Goal: Navigation & Orientation: Find specific page/section

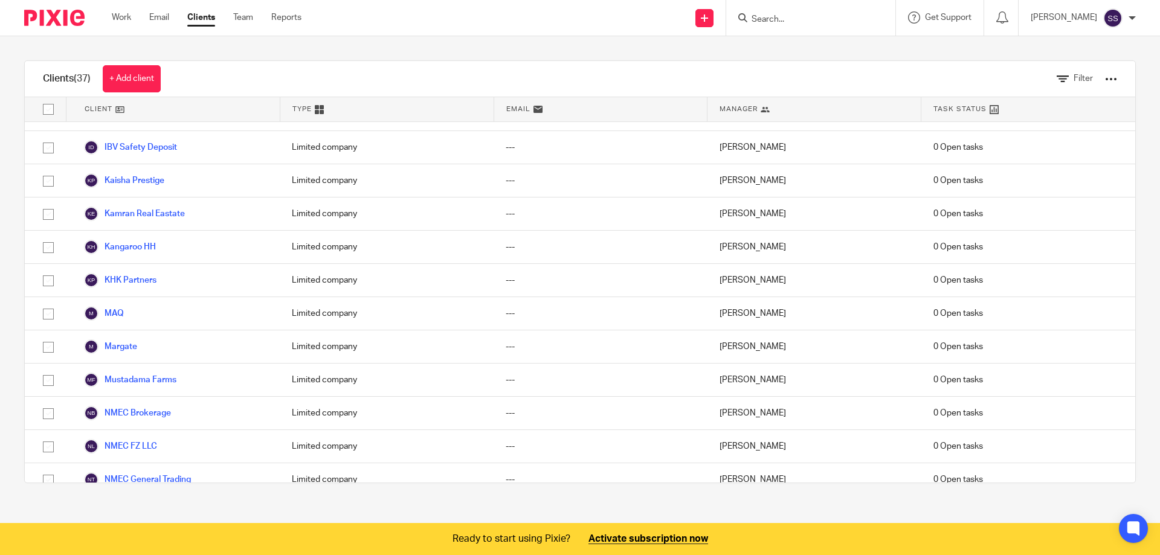
scroll to position [483, 0]
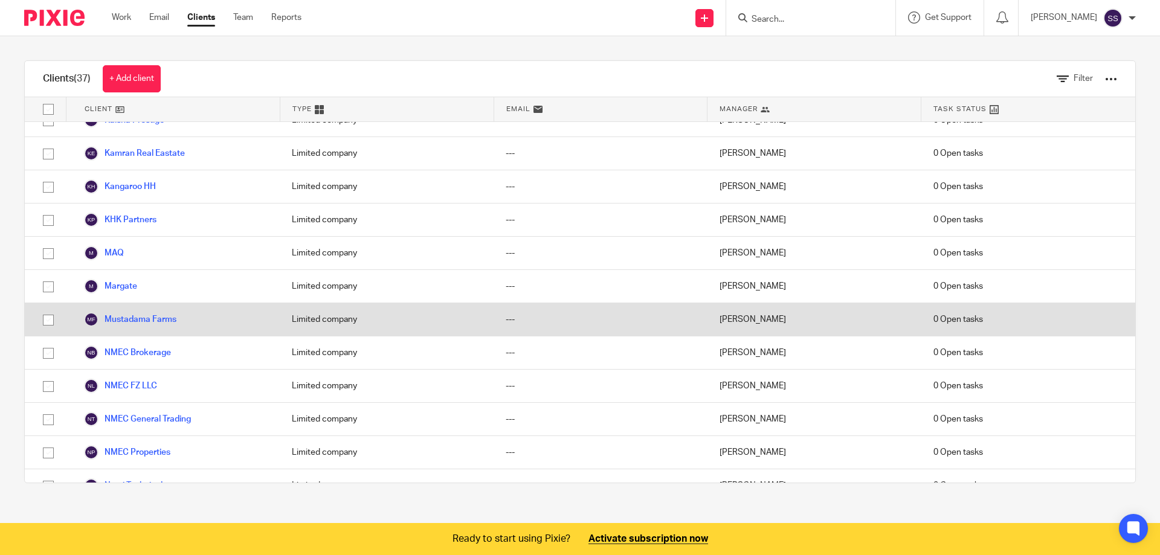
click at [272, 323] on div "Mustadama Farms" at bounding box center [173, 319] width 214 height 33
click at [158, 323] on link "Mustadama Farms" at bounding box center [130, 319] width 92 height 14
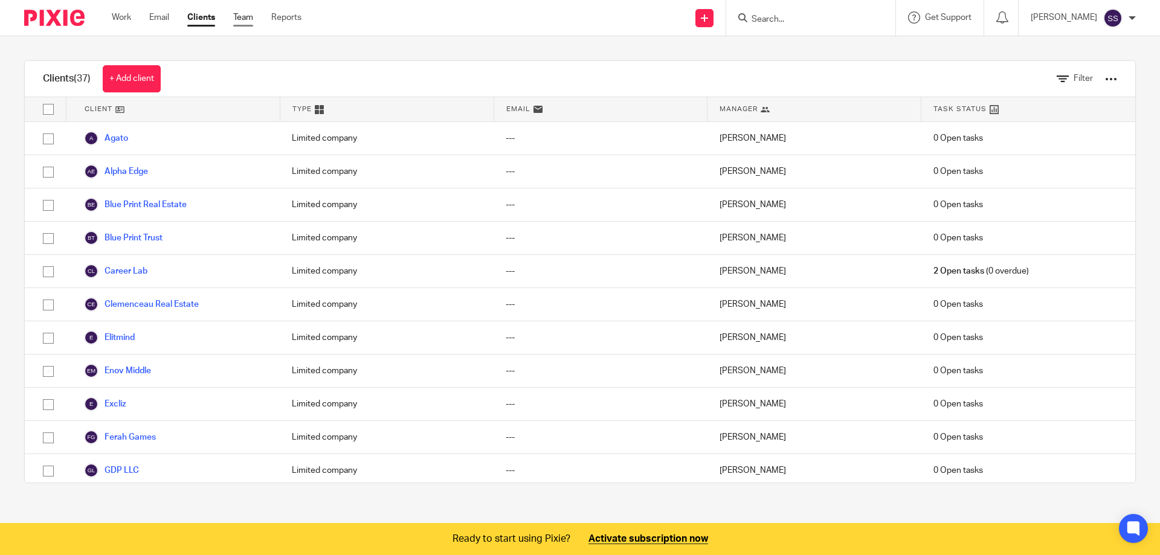
click at [247, 20] on link "Team" at bounding box center [243, 17] width 20 height 12
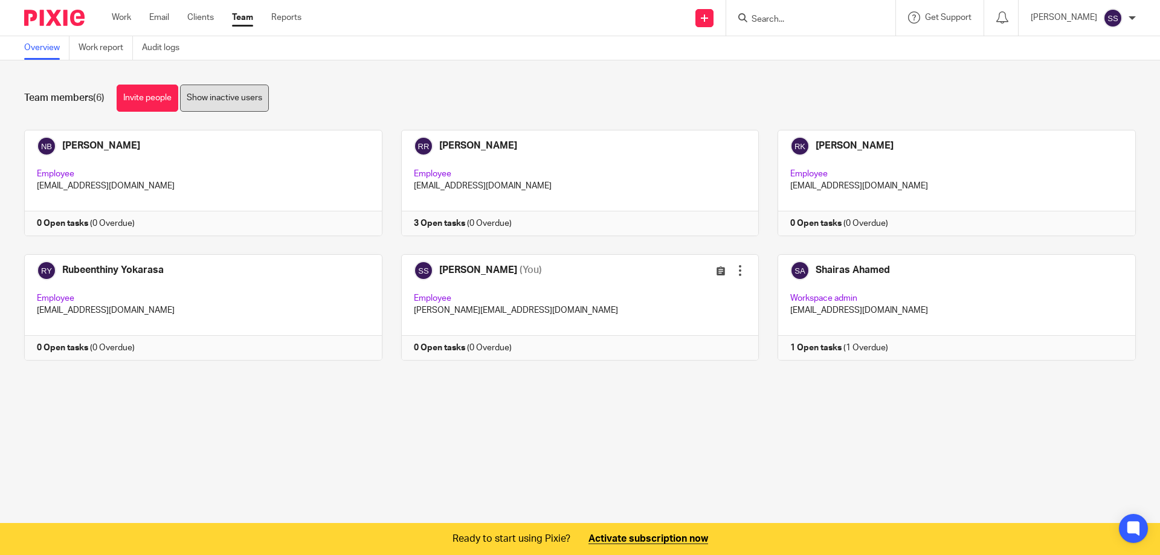
click at [238, 100] on link "Show inactive users" at bounding box center [224, 98] width 89 height 27
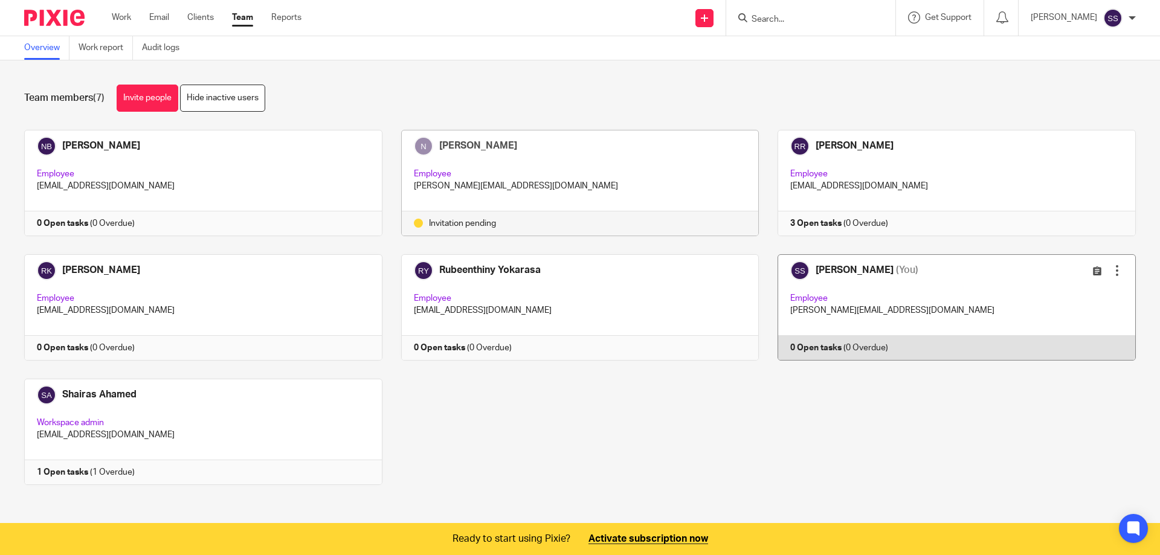
click at [1103, 278] on link at bounding box center [947, 307] width 377 height 106
click at [196, 14] on link "Clients" at bounding box center [200, 17] width 27 height 12
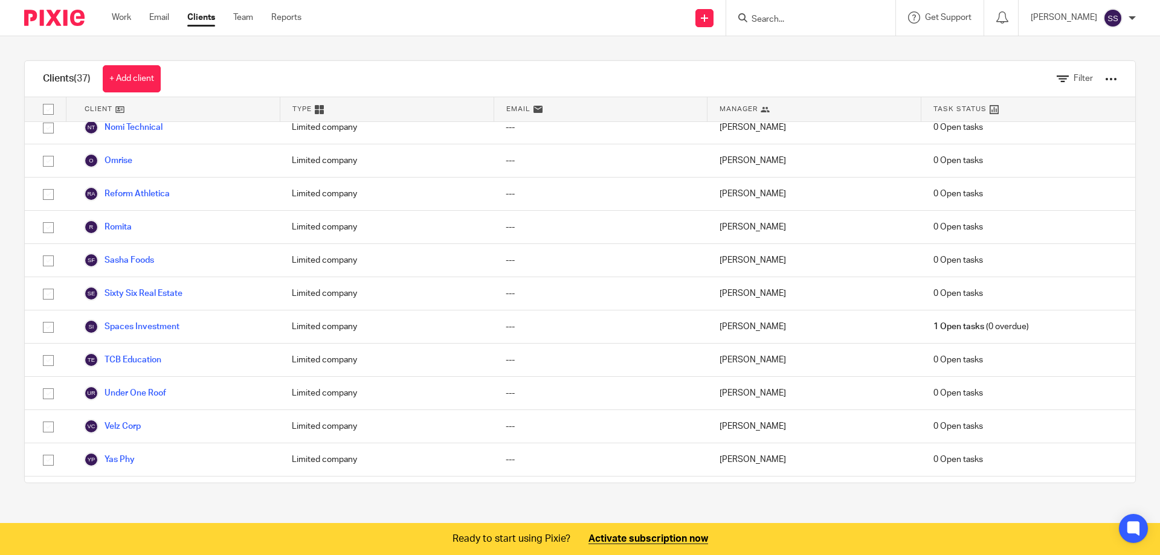
scroll to position [868, 0]
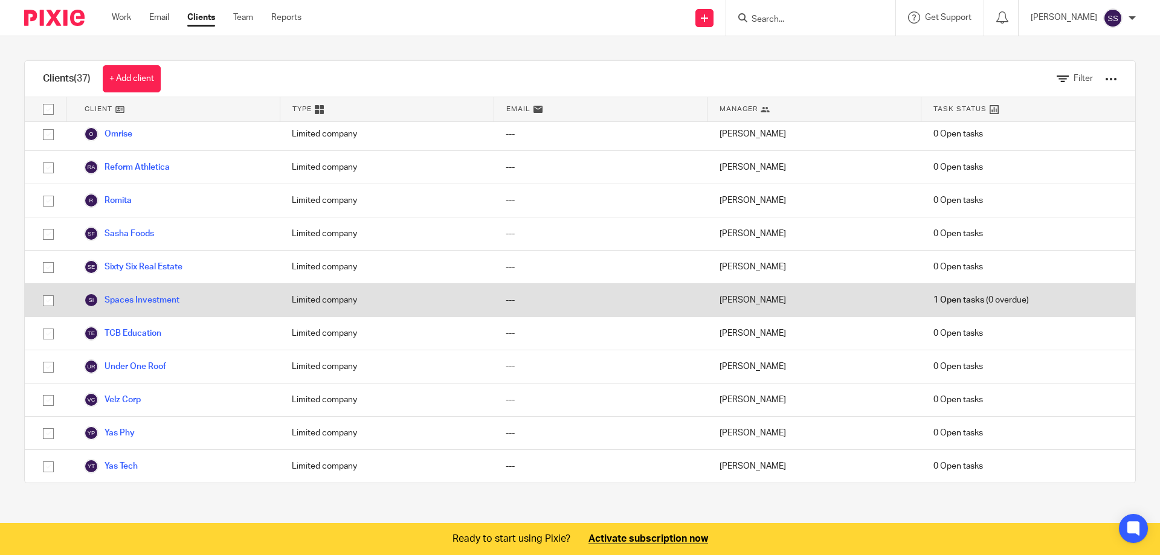
click at [338, 298] on div "Limited company" at bounding box center [387, 300] width 214 height 33
click at [164, 301] on link "Spaces Investment" at bounding box center [131, 300] width 95 height 14
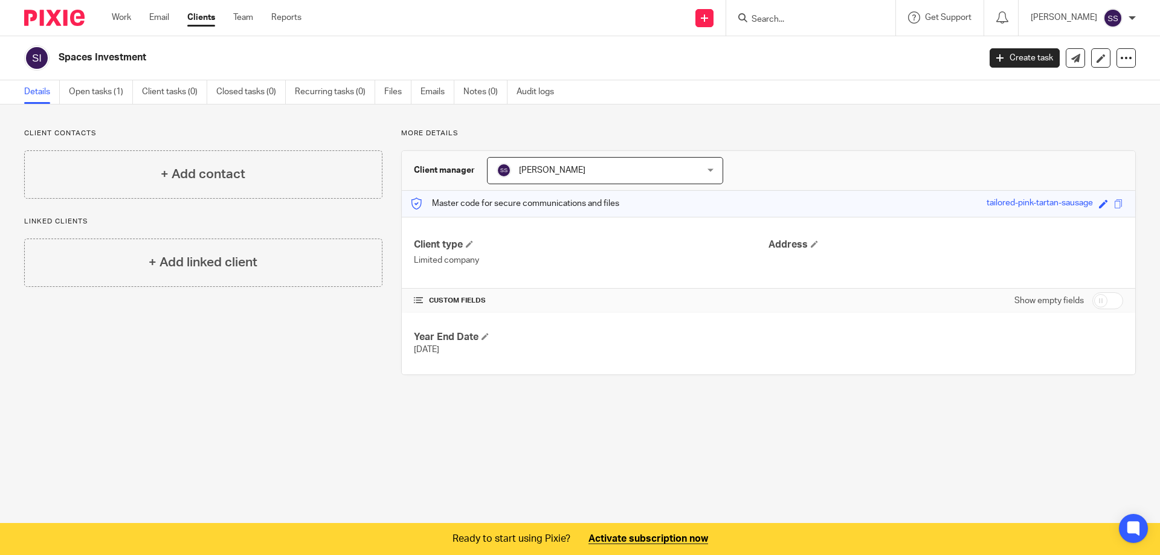
click at [629, 167] on span "[PERSON_NAME]" at bounding box center [587, 170] width 181 height 25
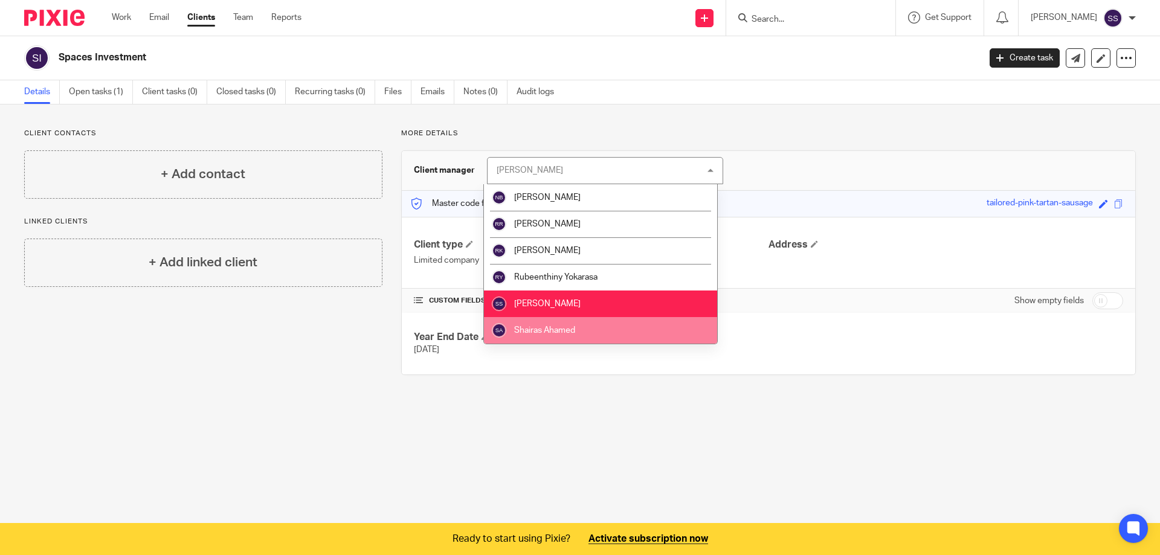
click at [609, 331] on li "Shairas Ahamed" at bounding box center [600, 330] width 233 height 27
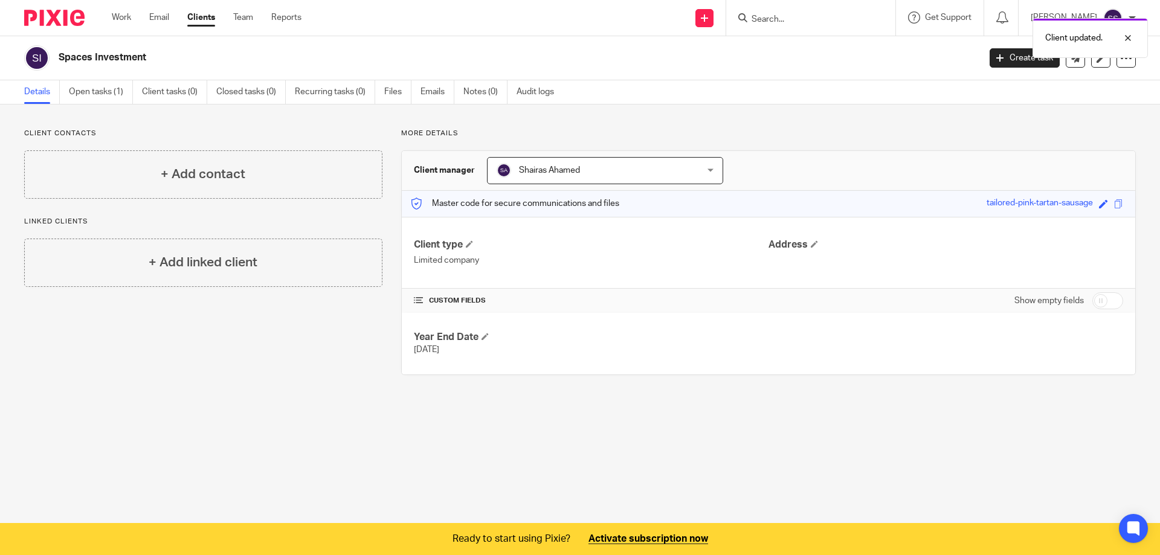
click at [196, 24] on link "Clients" at bounding box center [201, 17] width 28 height 12
